Goal: Information Seeking & Learning: Learn about a topic

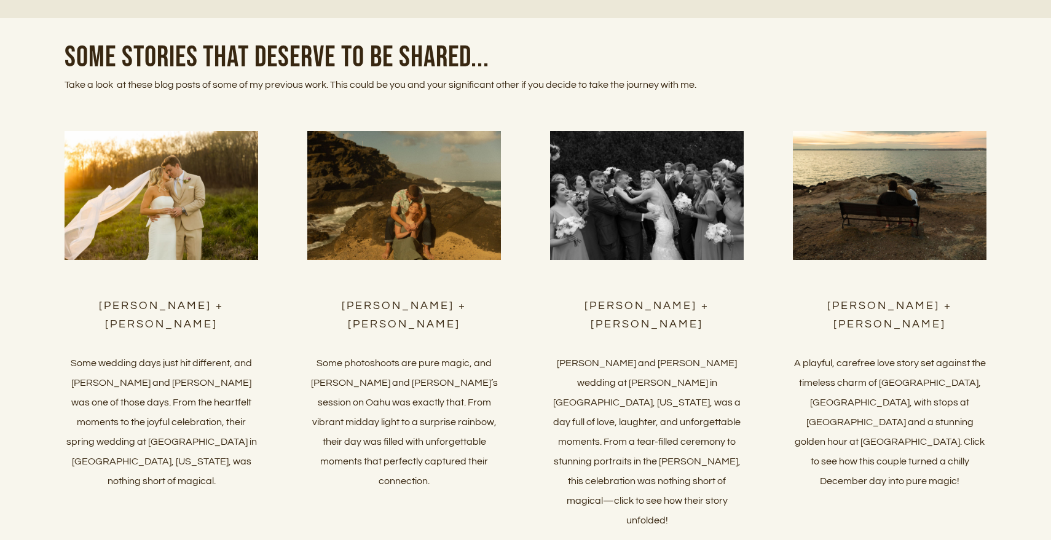
scroll to position [5527, 0]
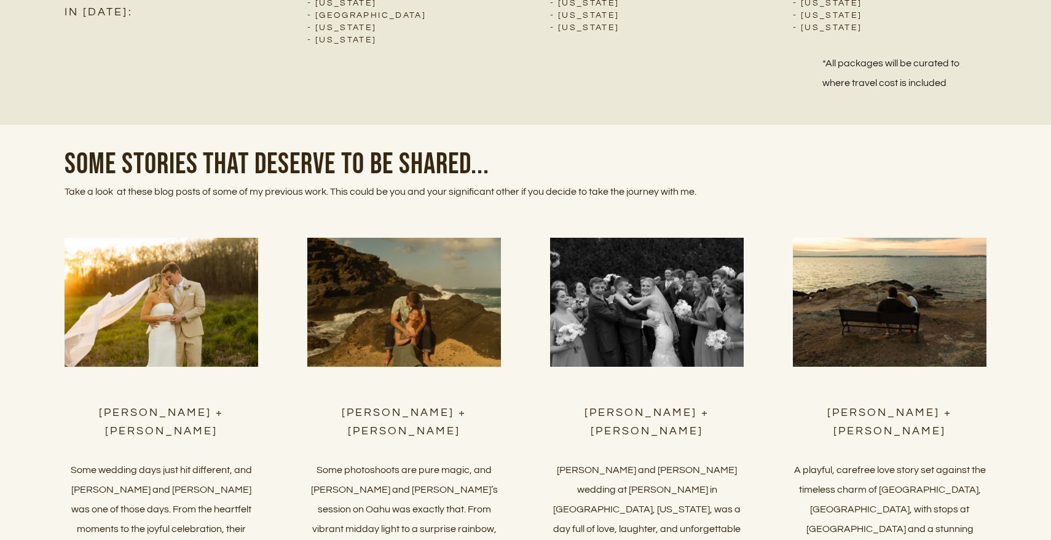
click at [414, 310] on img at bounding box center [404, 302] width 194 height 129
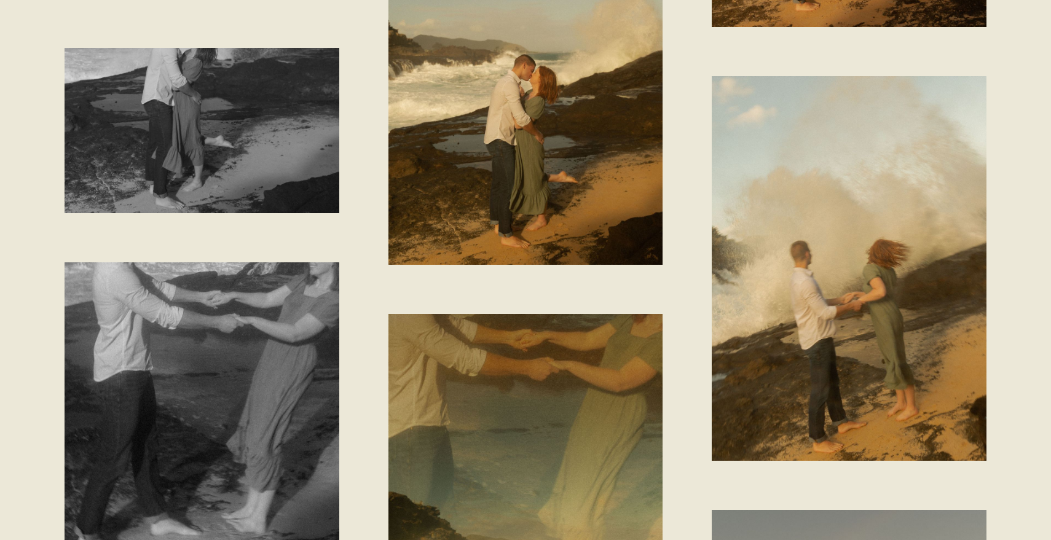
scroll to position [1950, 0]
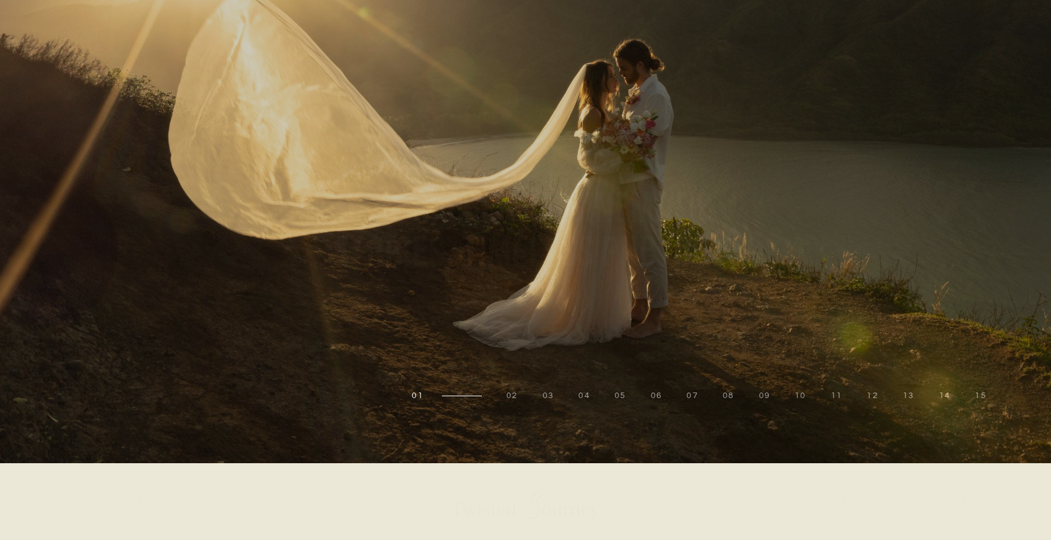
scroll to position [5523, 0]
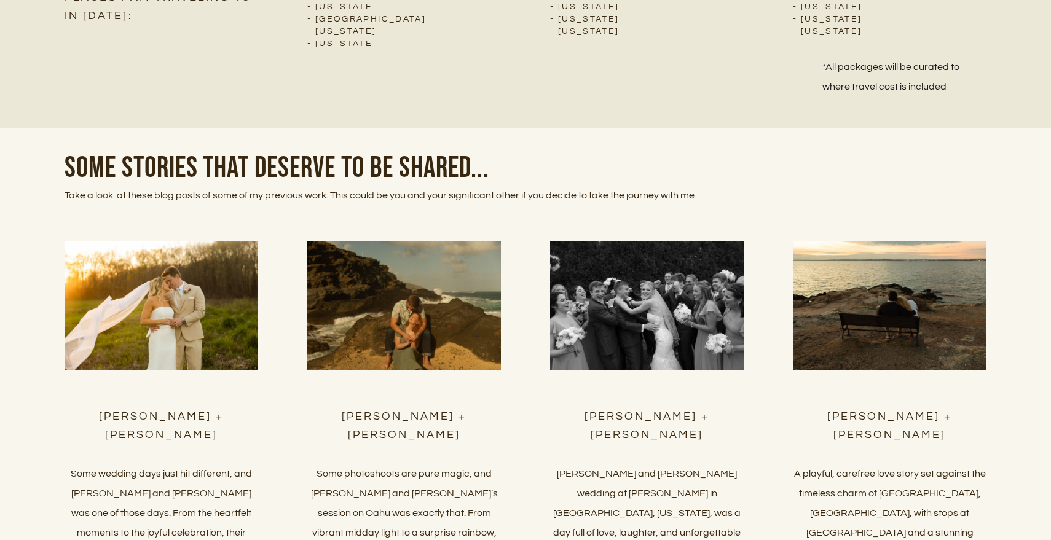
click at [864, 315] on img at bounding box center [890, 305] width 194 height 129
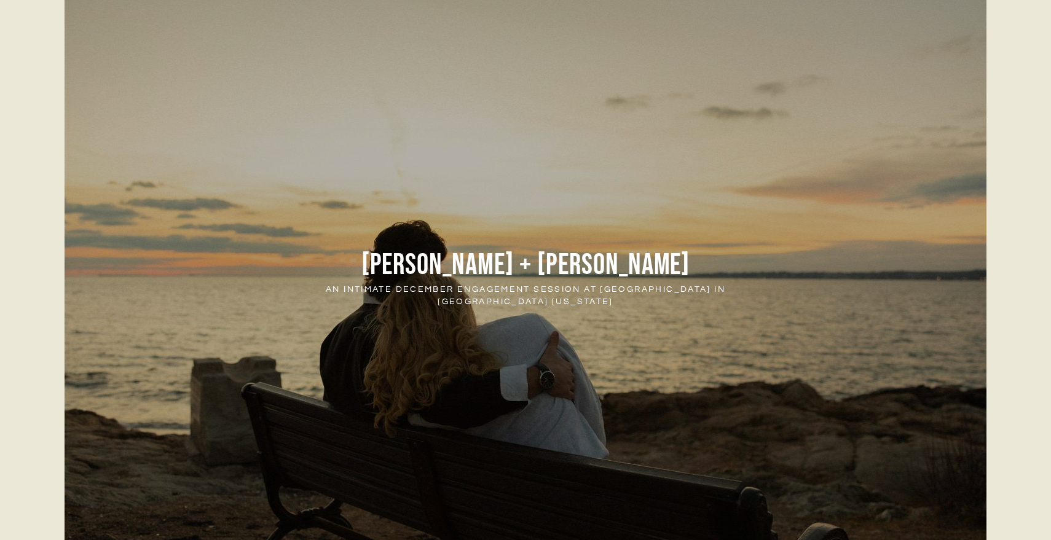
scroll to position [441, 0]
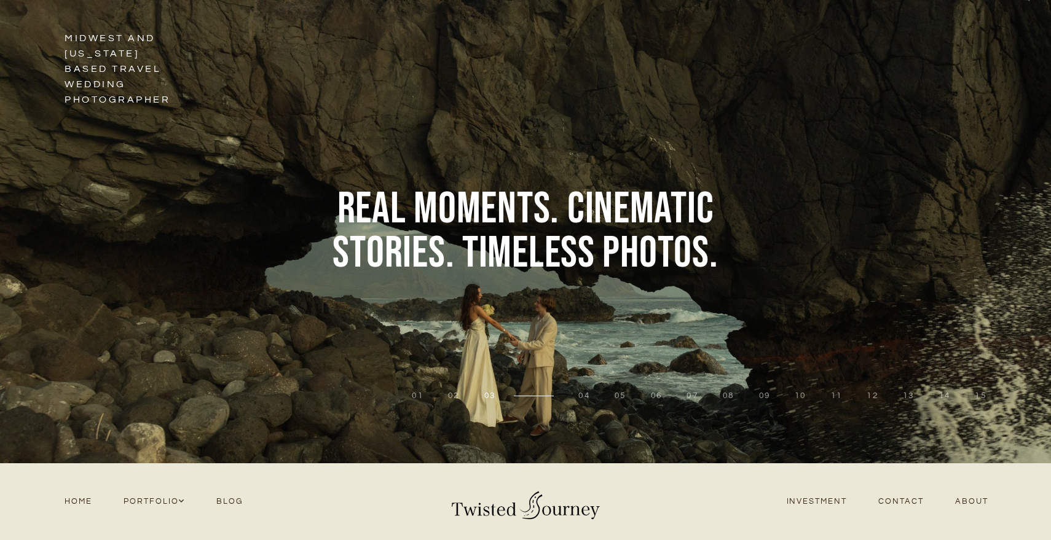
click at [819, 509] on link "Investment" at bounding box center [816, 501] width 92 height 17
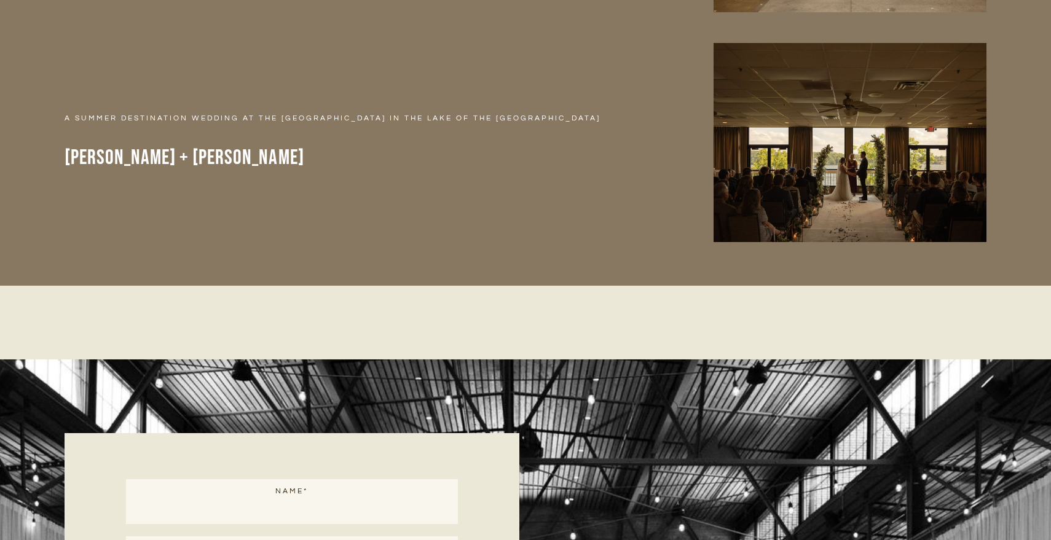
scroll to position [5271, 0]
